Goal: Task Accomplishment & Management: Use online tool/utility

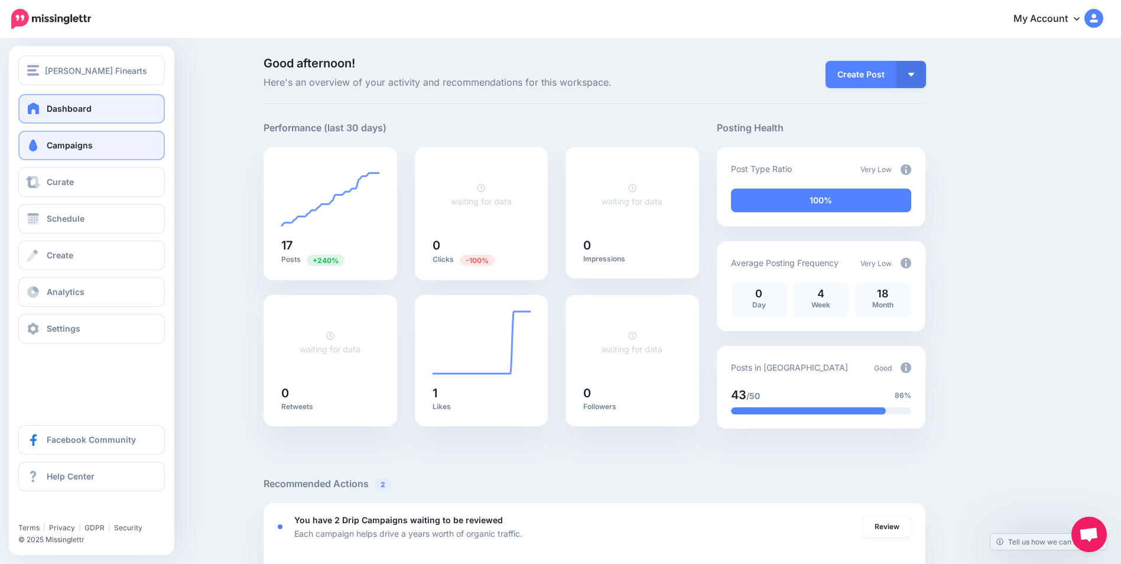
click at [63, 138] on link "Campaigns" at bounding box center [91, 146] width 147 height 30
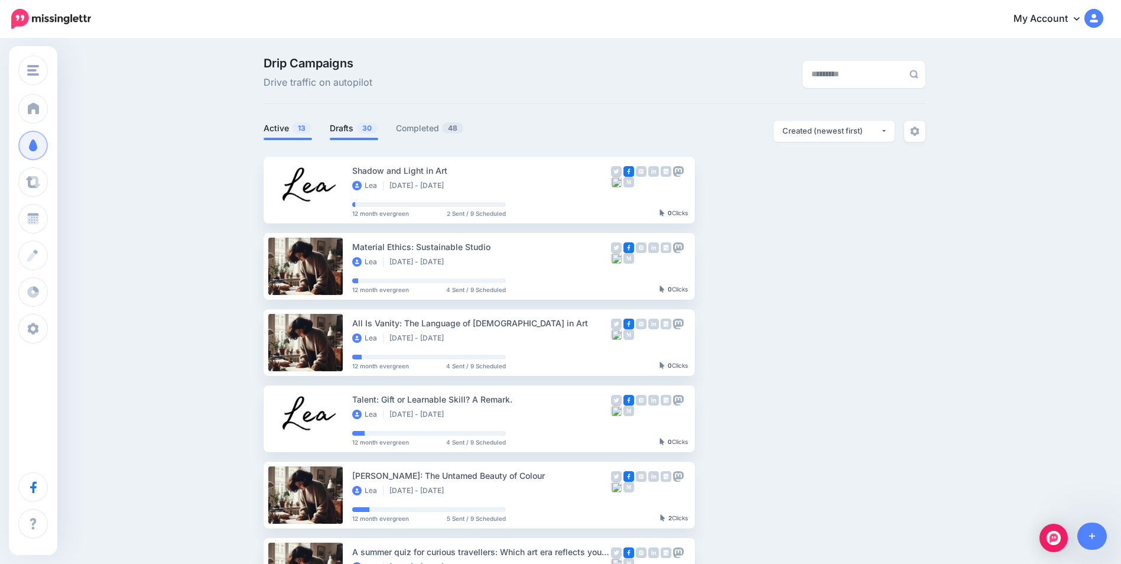
click at [339, 130] on link "Drafts 30" at bounding box center [354, 128] width 48 height 14
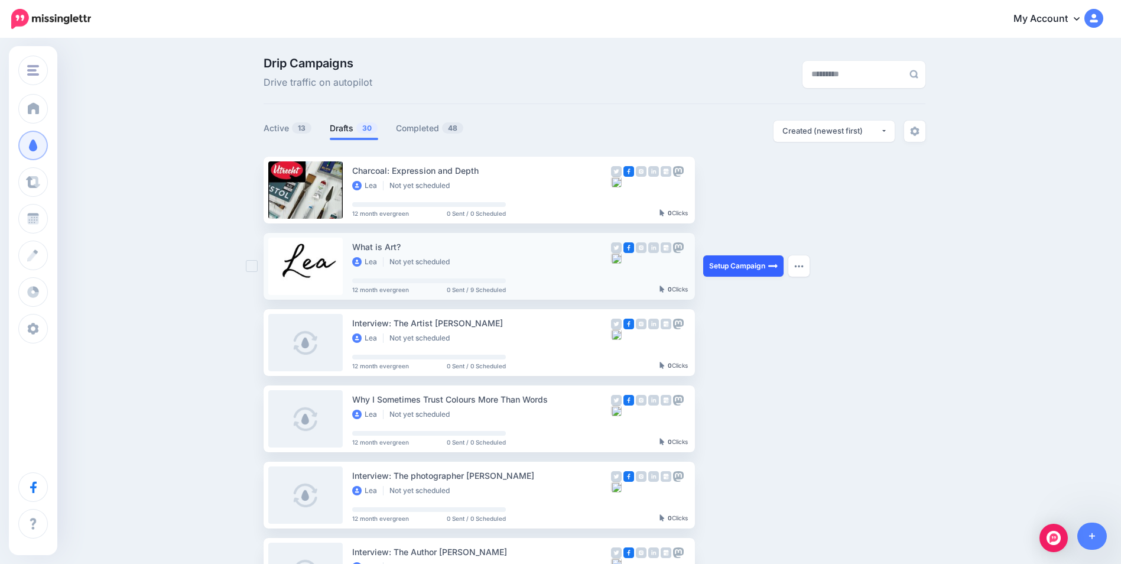
click at [749, 265] on link "Setup Campaign" at bounding box center [743, 265] width 80 height 21
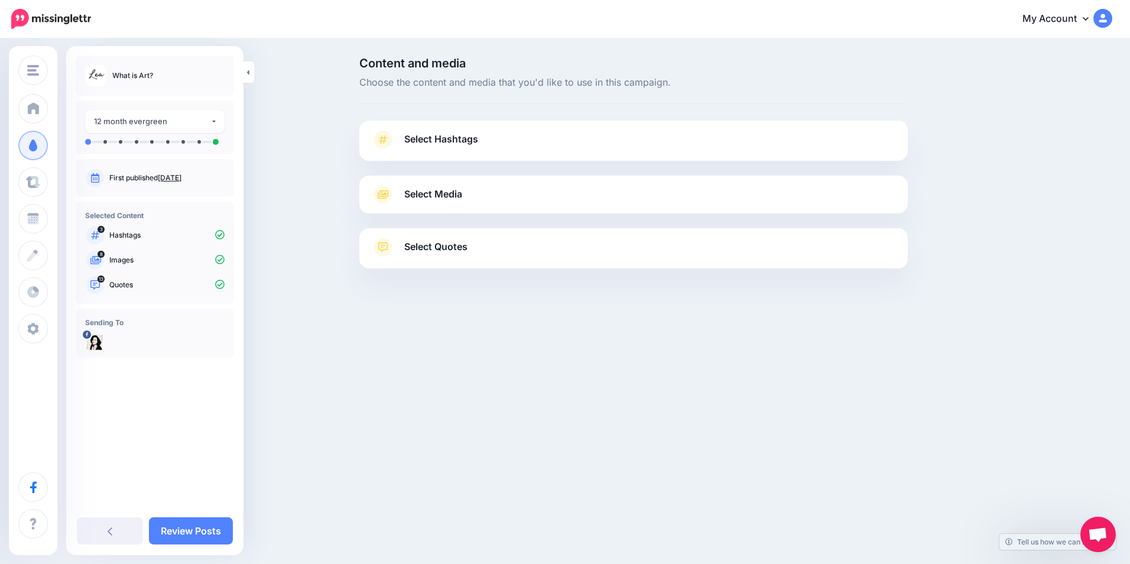
click at [576, 140] on link "Select Hashtags" at bounding box center [633, 145] width 525 height 31
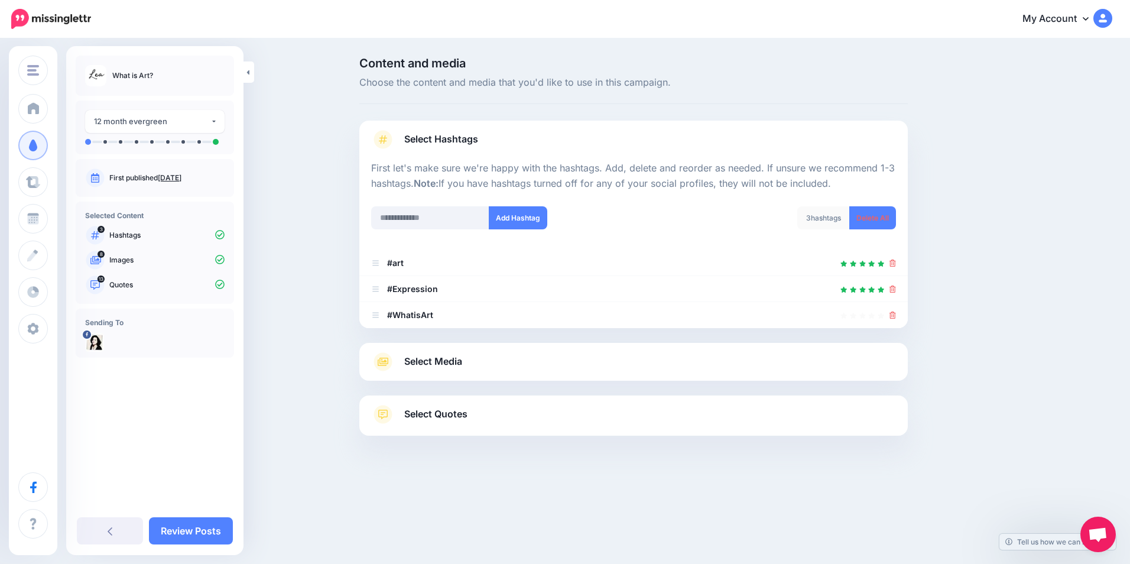
click at [531, 353] on link "Select Media" at bounding box center [633, 361] width 525 height 19
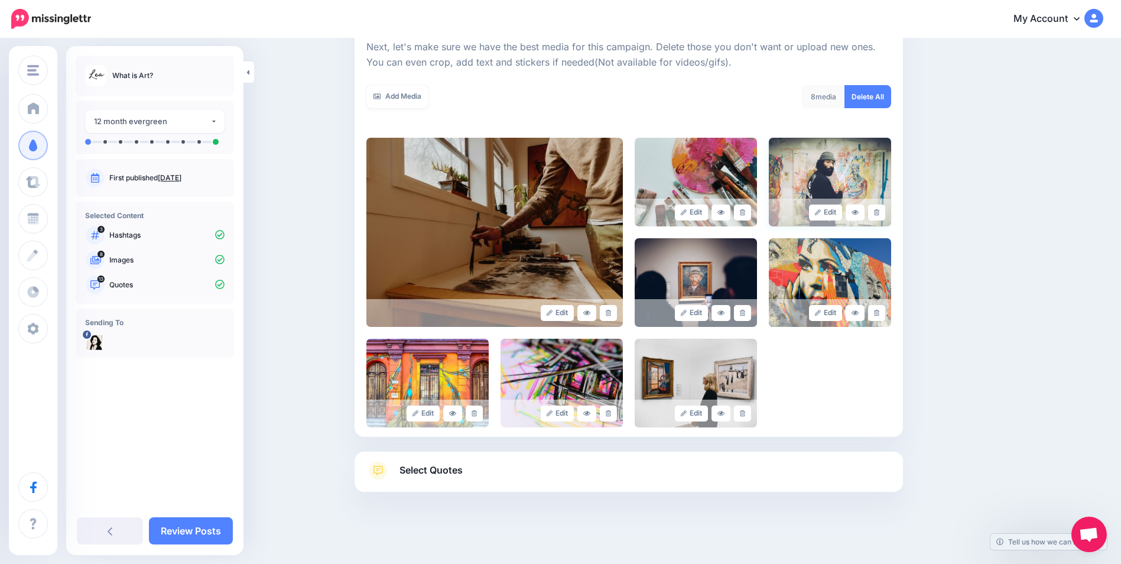
scroll to position [175, 0]
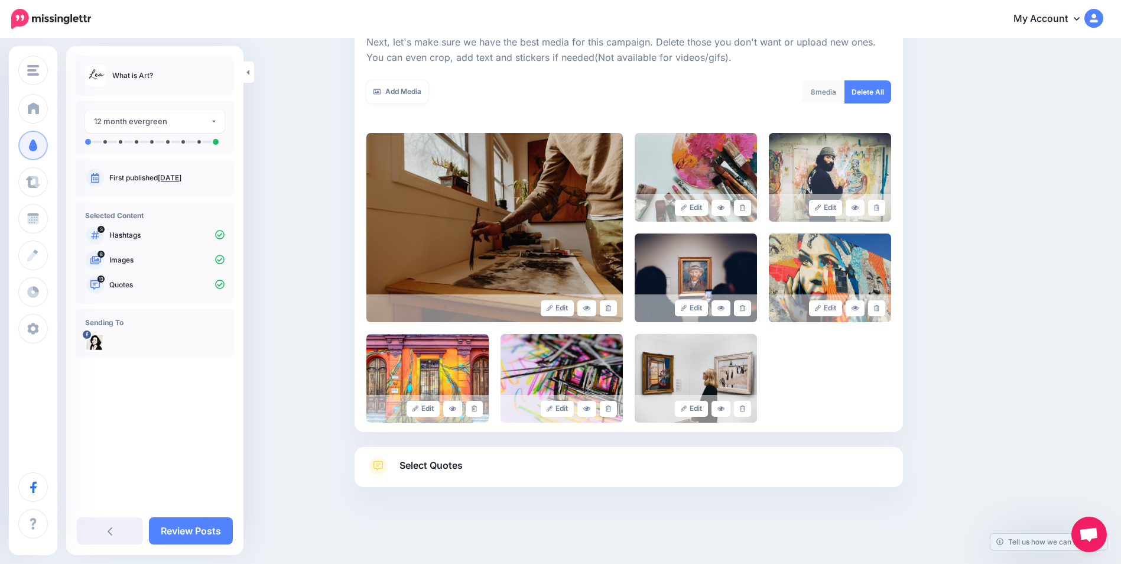
click at [518, 476] on link "Select Quotes" at bounding box center [628, 471] width 525 height 31
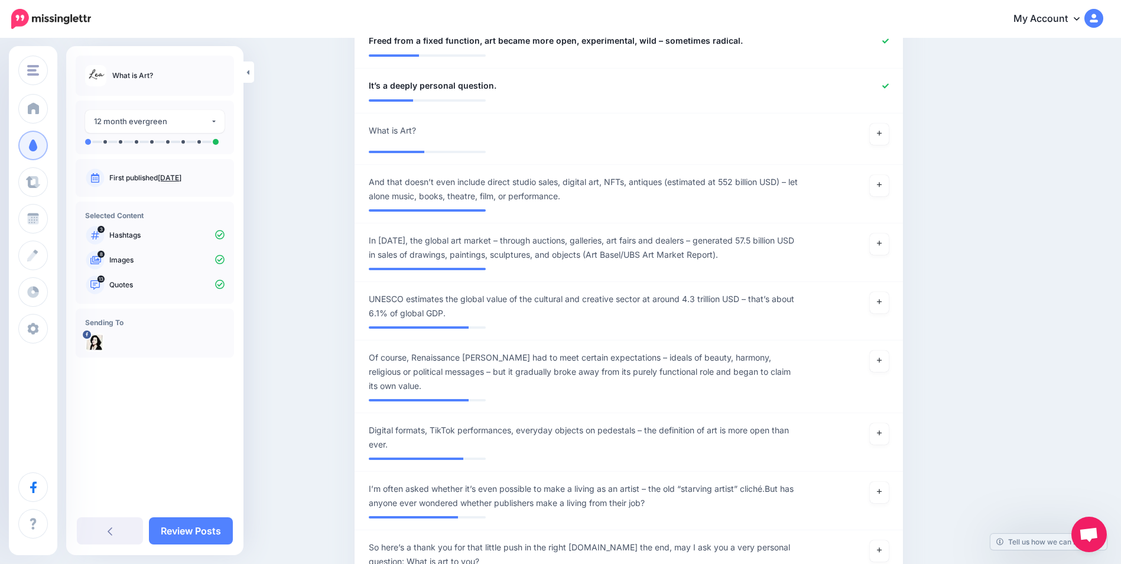
scroll to position [1002, 0]
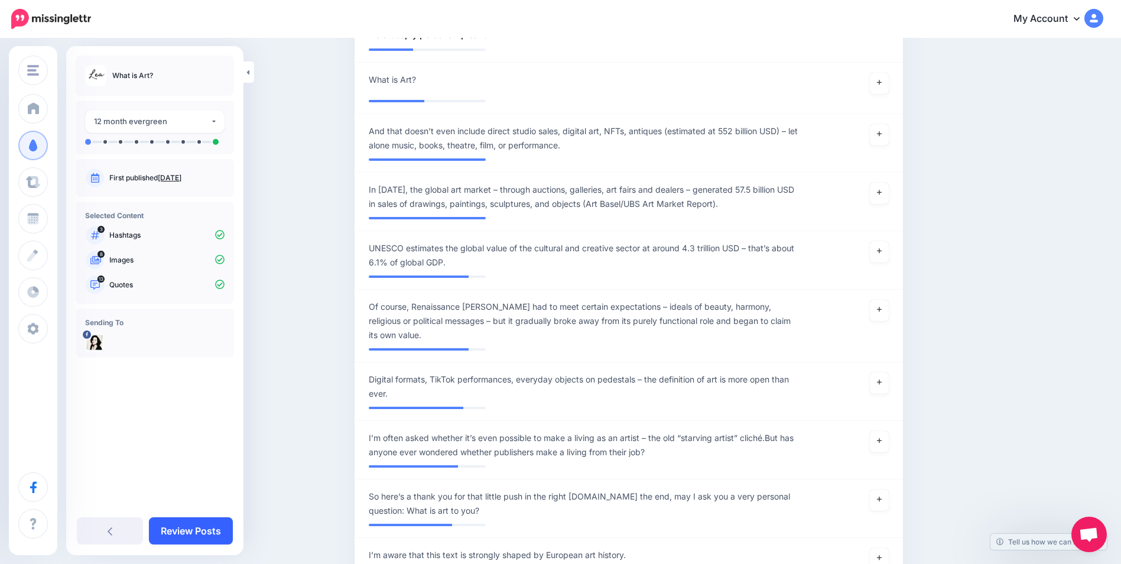
click at [191, 522] on link "Review Posts" at bounding box center [191, 530] width 84 height 27
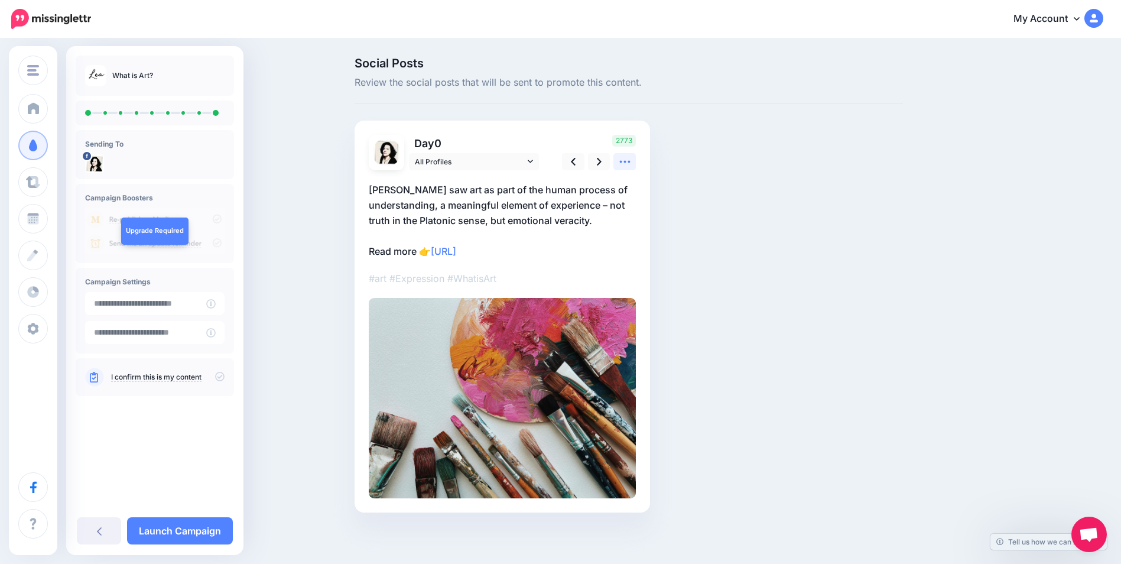
click at [636, 164] on link at bounding box center [624, 161] width 22 height 17
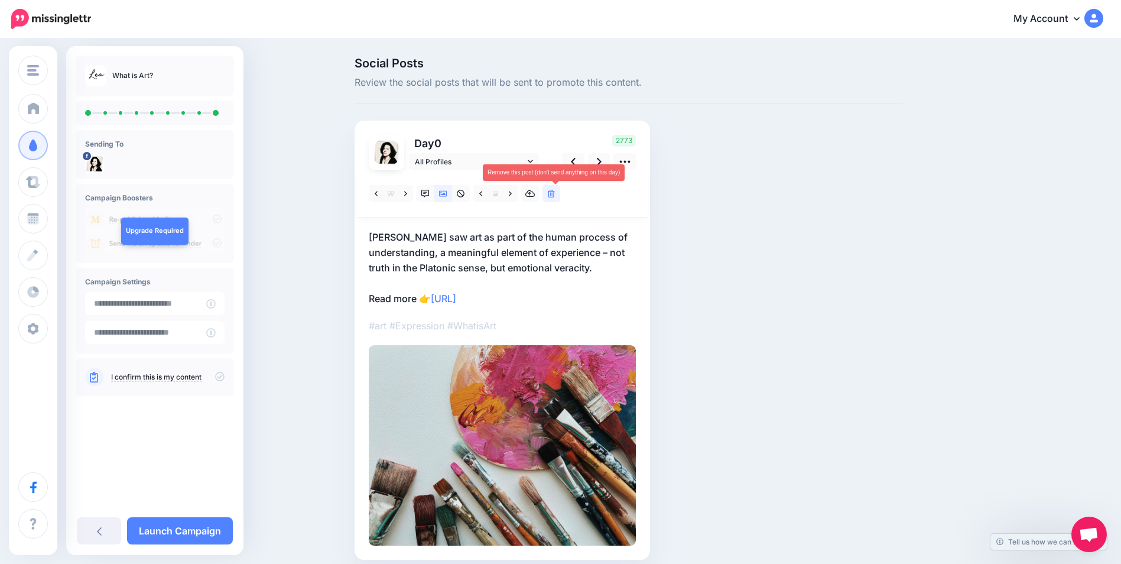
click at [560, 192] on link at bounding box center [551, 193] width 18 height 17
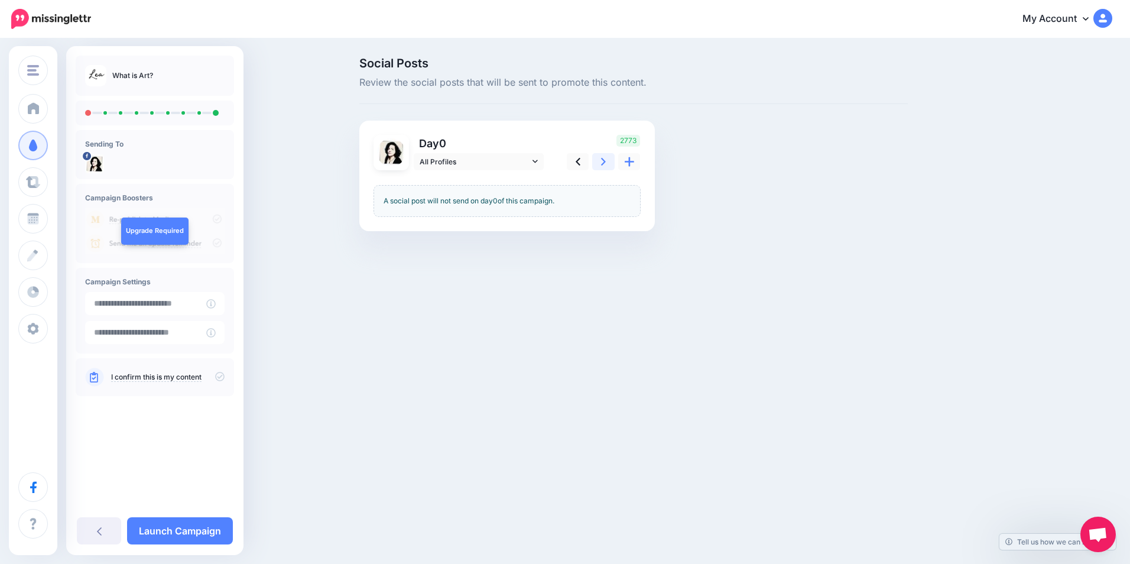
click at [605, 160] on icon at bounding box center [603, 161] width 5 height 12
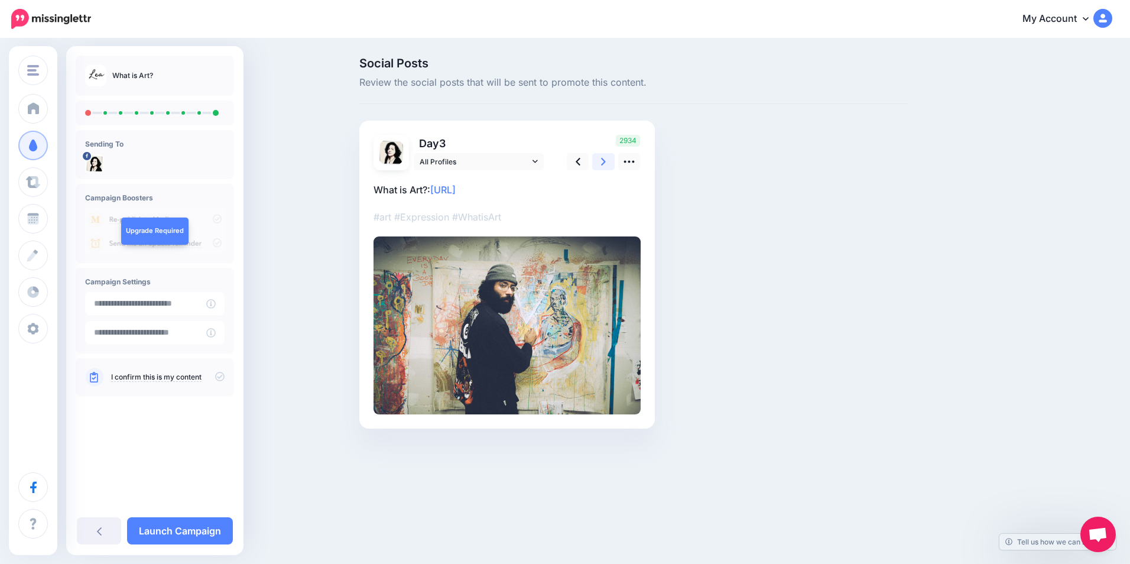
click at [604, 162] on icon at bounding box center [603, 162] width 5 height 8
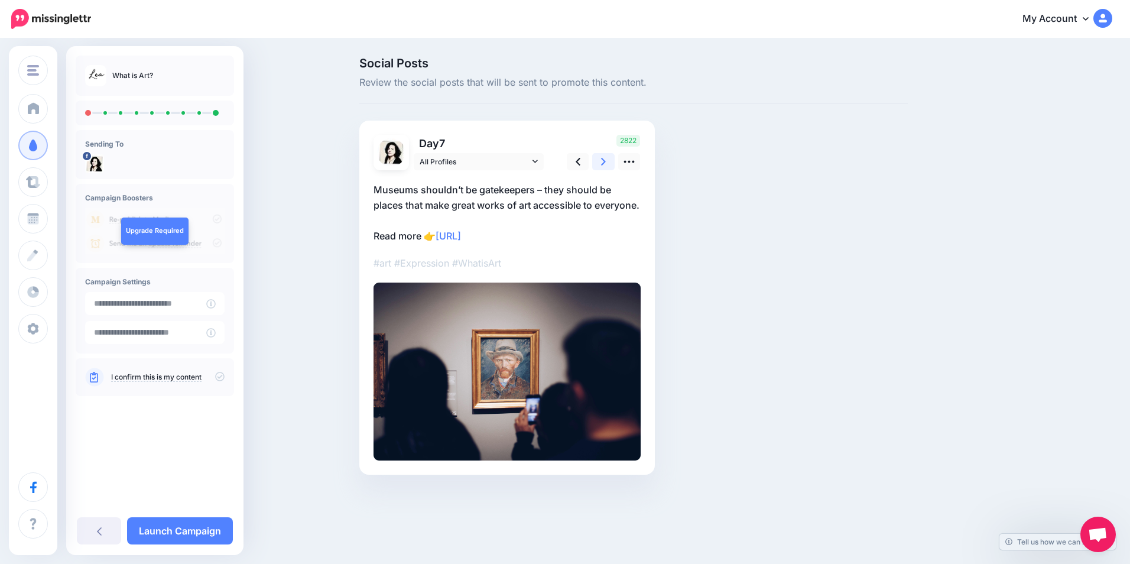
click at [605, 161] on icon at bounding box center [603, 161] width 5 height 12
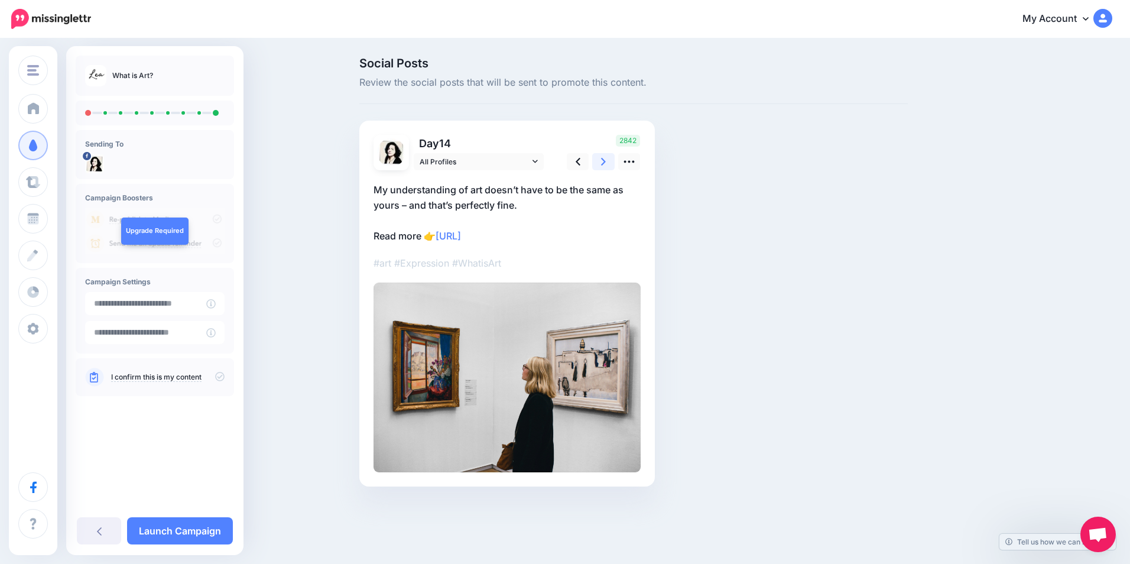
click at [601, 163] on icon at bounding box center [603, 161] width 5 height 12
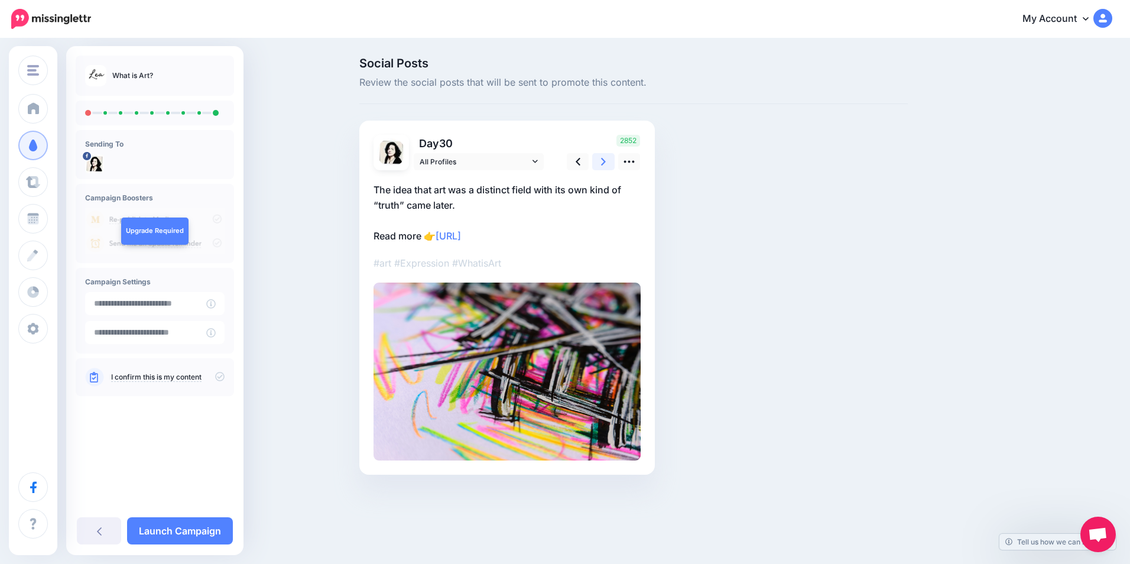
click at [605, 158] on icon at bounding box center [603, 161] width 5 height 12
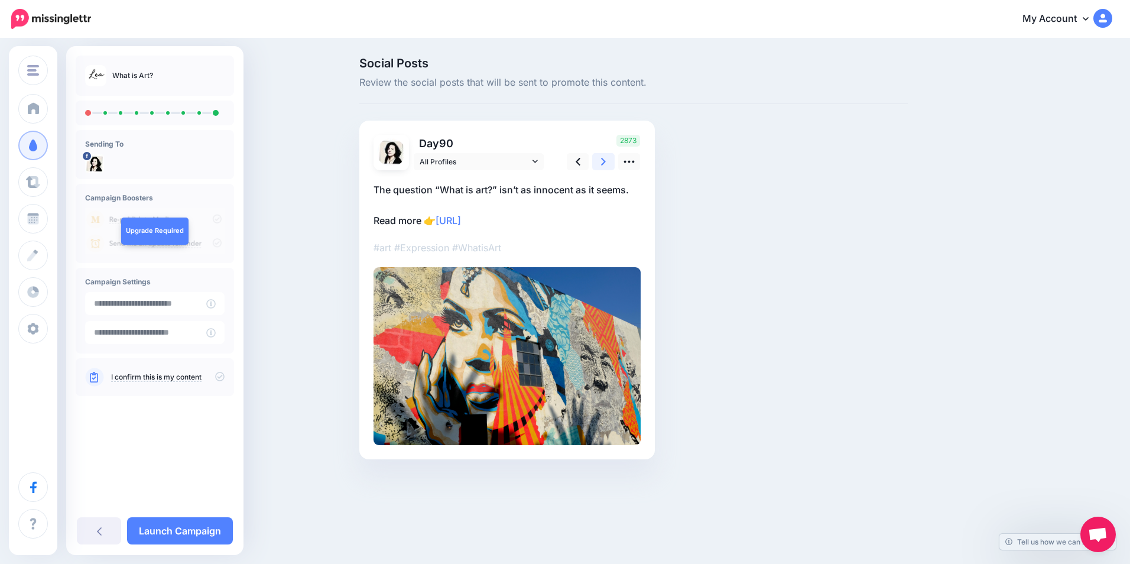
click at [603, 163] on icon at bounding box center [603, 162] width 5 height 8
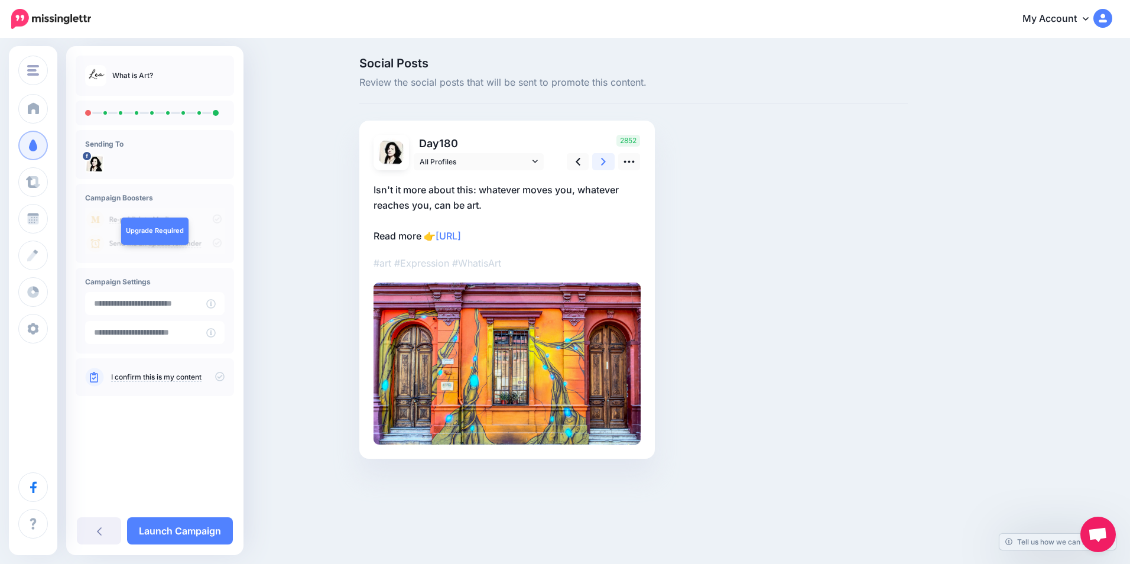
click at [603, 158] on icon at bounding box center [603, 161] width 5 height 12
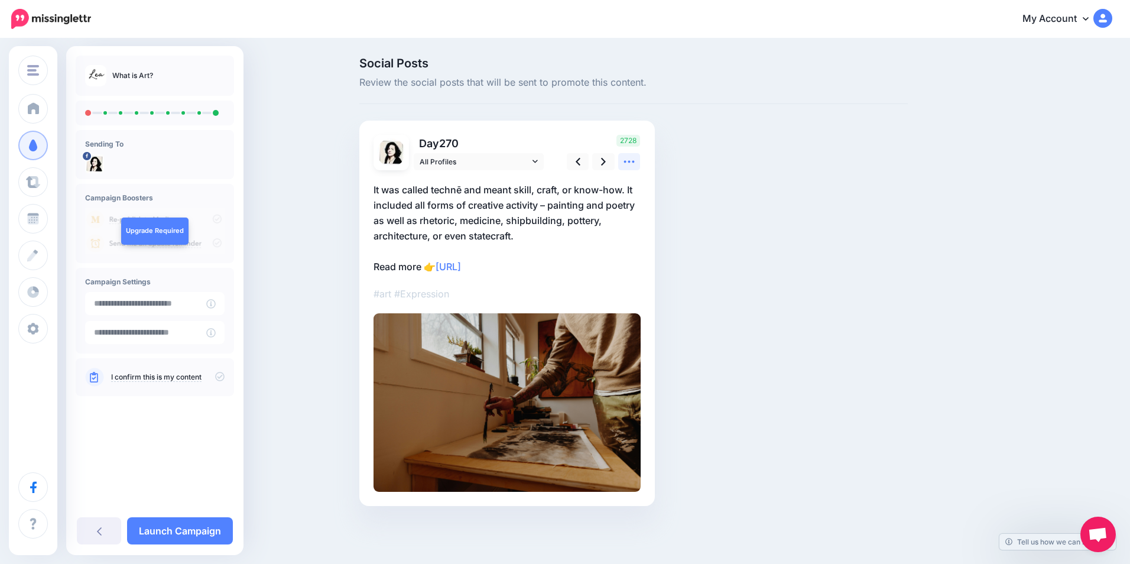
click at [635, 163] on icon at bounding box center [629, 161] width 12 height 12
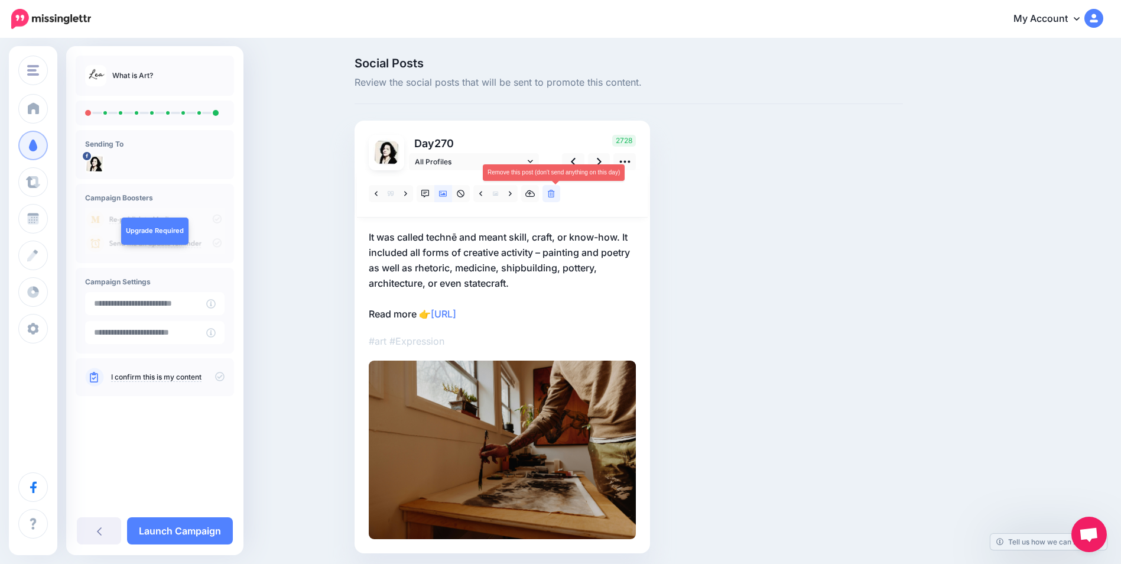
click at [555, 196] on icon at bounding box center [551, 194] width 7 height 8
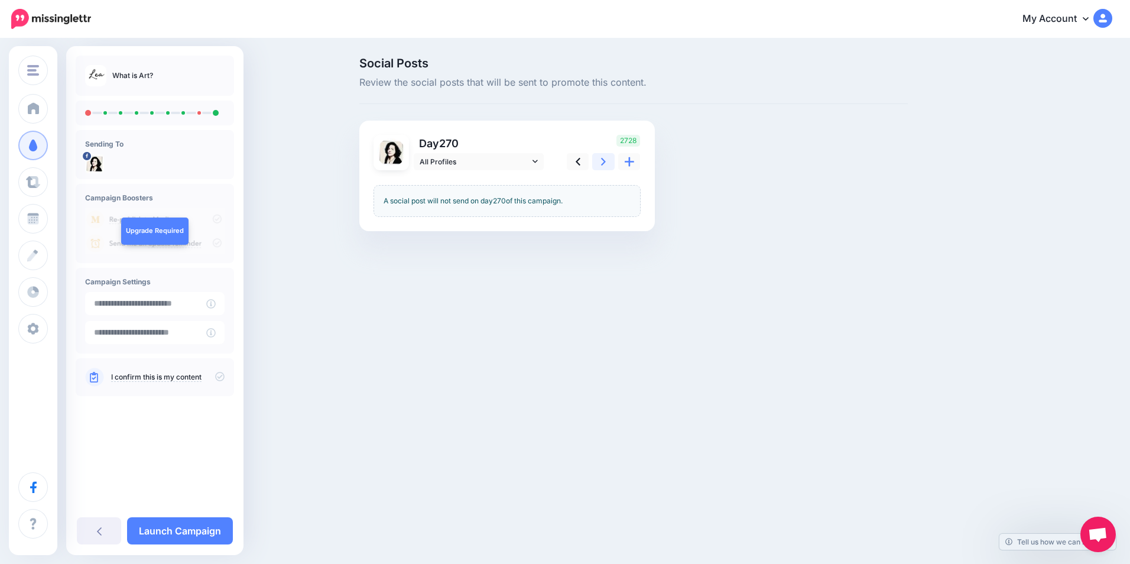
click at [600, 165] on link at bounding box center [603, 161] width 22 height 17
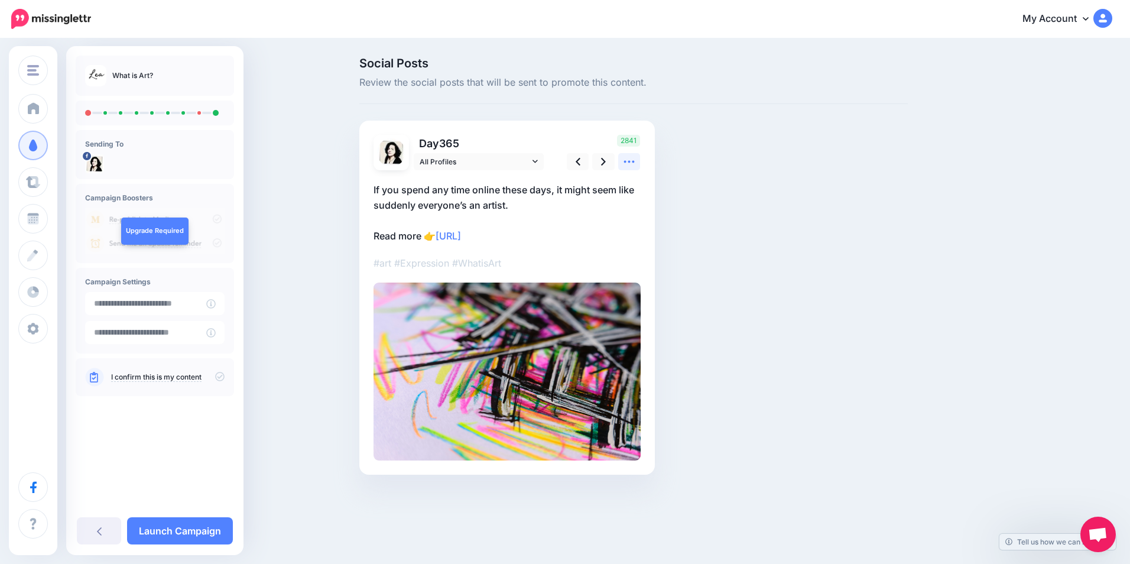
click at [631, 165] on icon at bounding box center [629, 161] width 12 height 12
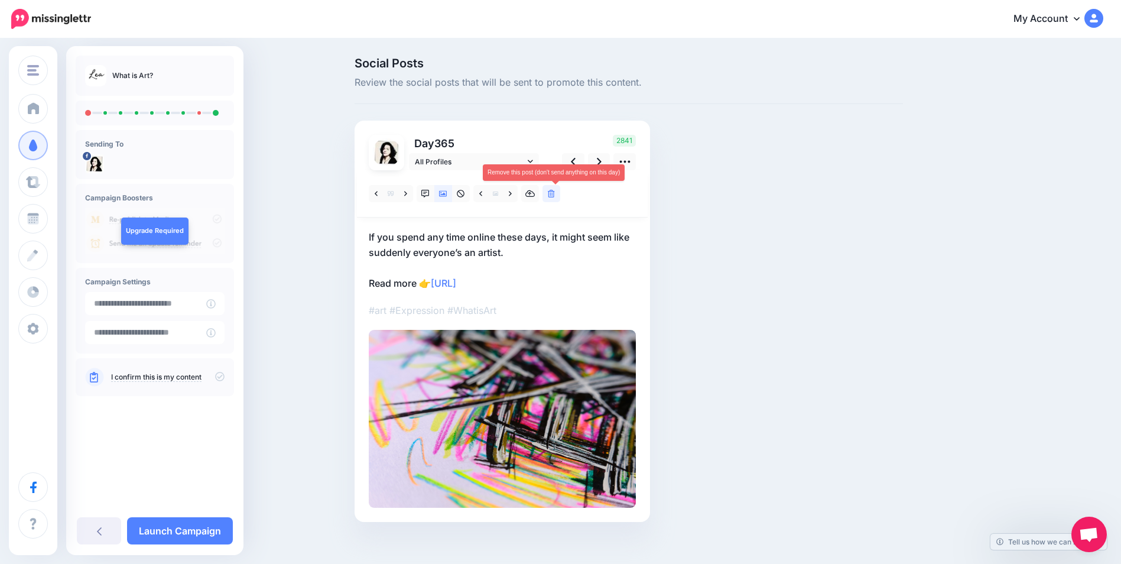
click at [555, 196] on icon at bounding box center [551, 194] width 7 height 8
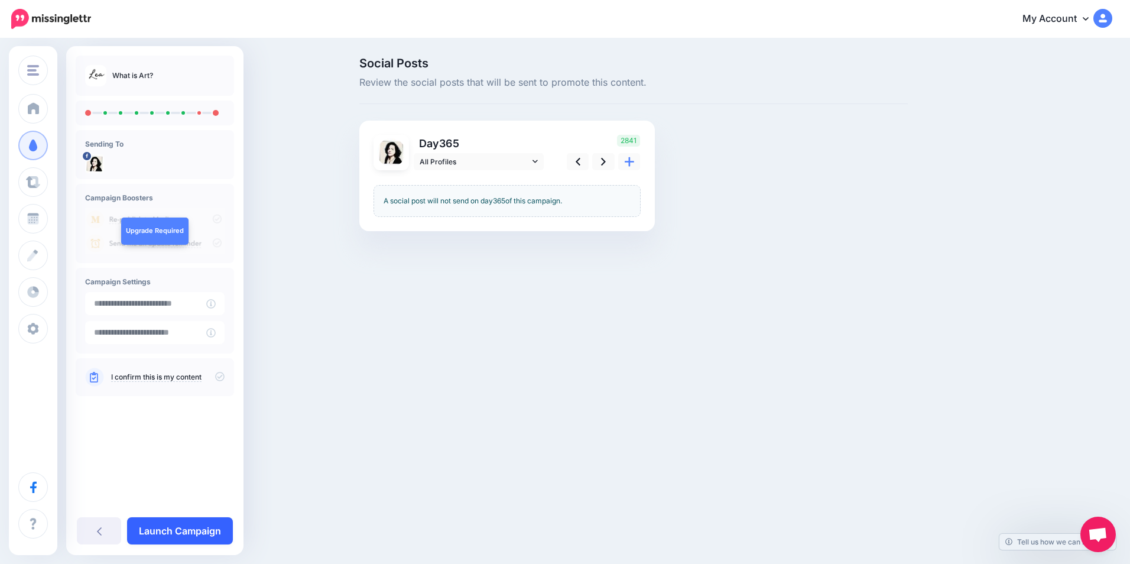
click at [181, 525] on link "Launch Campaign" at bounding box center [180, 530] width 106 height 27
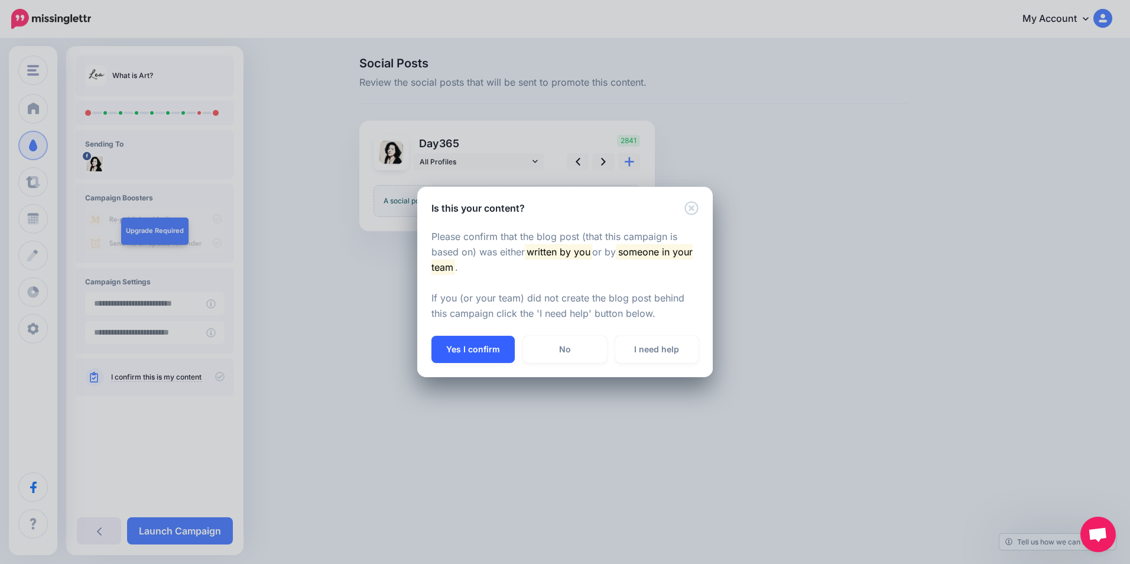
click at [489, 345] on button "Yes I confirm" at bounding box center [472, 349] width 83 height 27
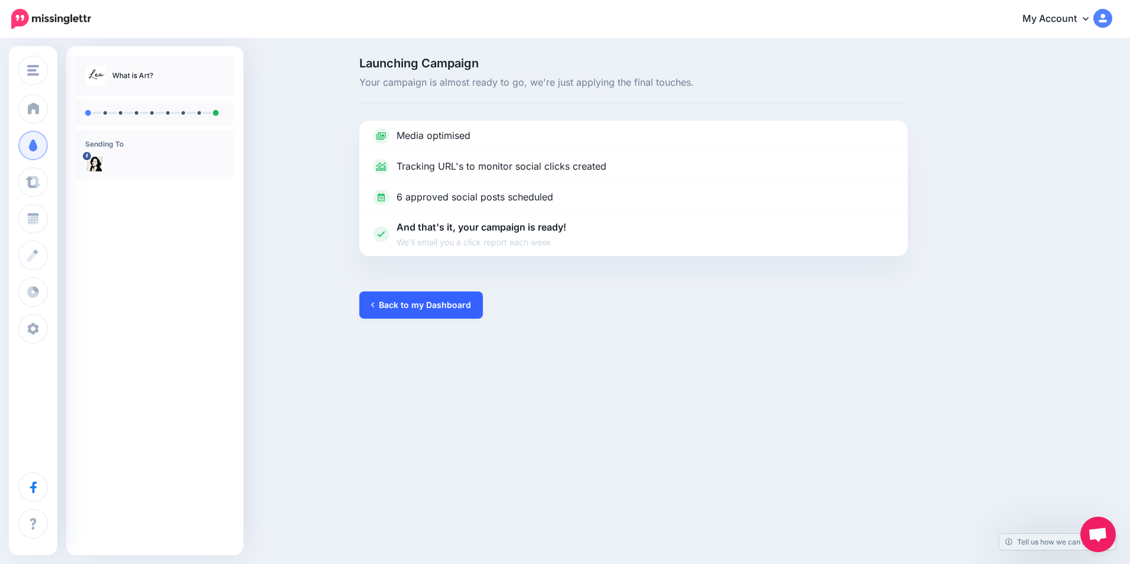
click at [429, 303] on link "Back to my Dashboard" at bounding box center [420, 304] width 123 height 27
